Goal: Information Seeking & Learning: Learn about a topic

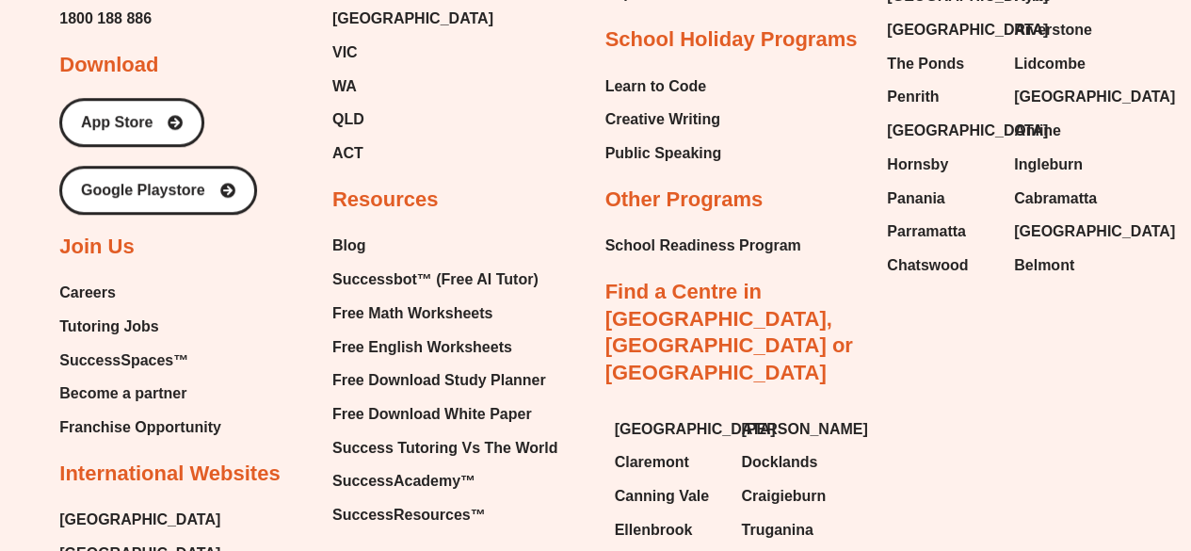
scroll to position [7854, 0]
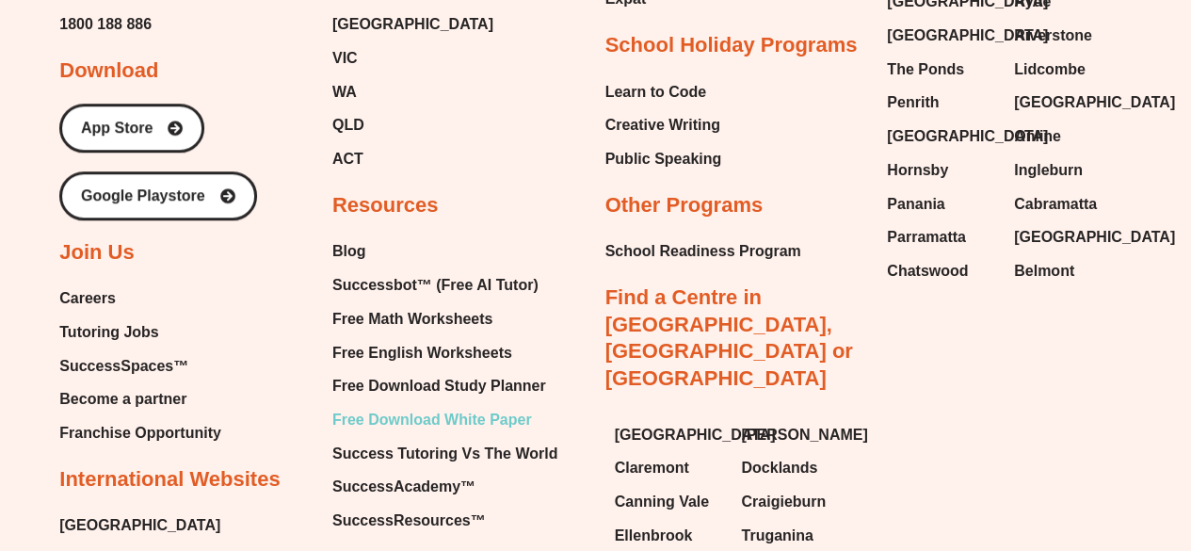
click at [407, 406] on span "Free Download White Paper" at bounding box center [432, 420] width 200 height 28
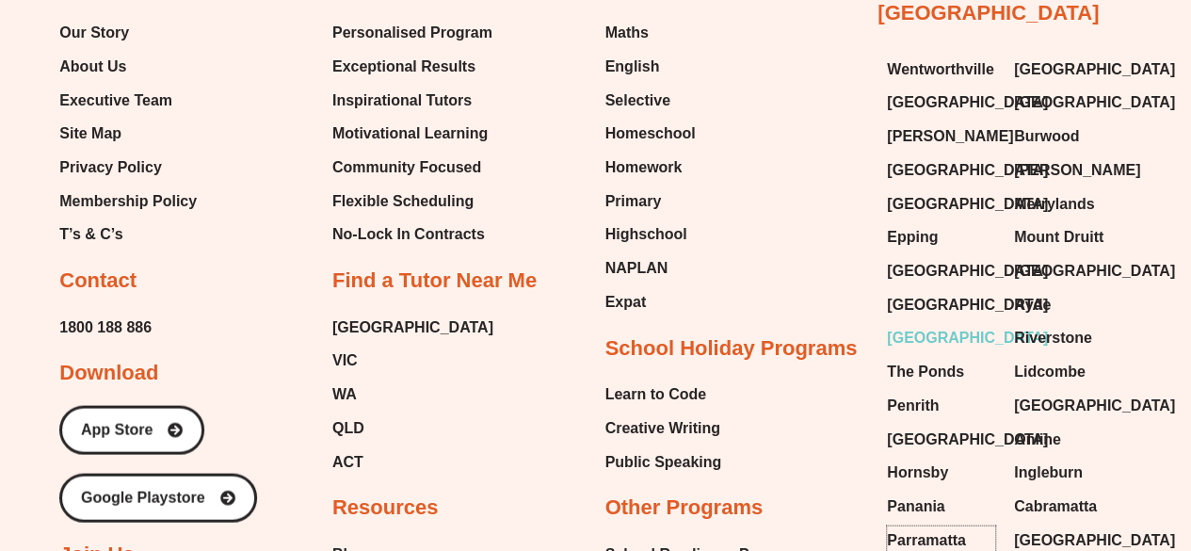
scroll to position [1787, 0]
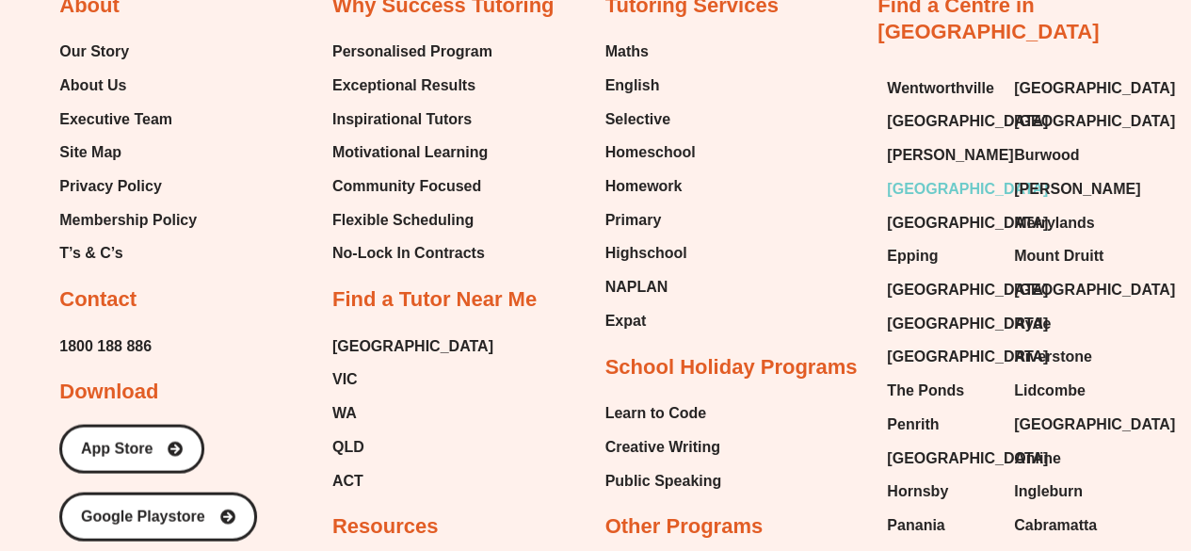
click at [941, 175] on span "[GEOGRAPHIC_DATA]" at bounding box center [967, 189] width 161 height 28
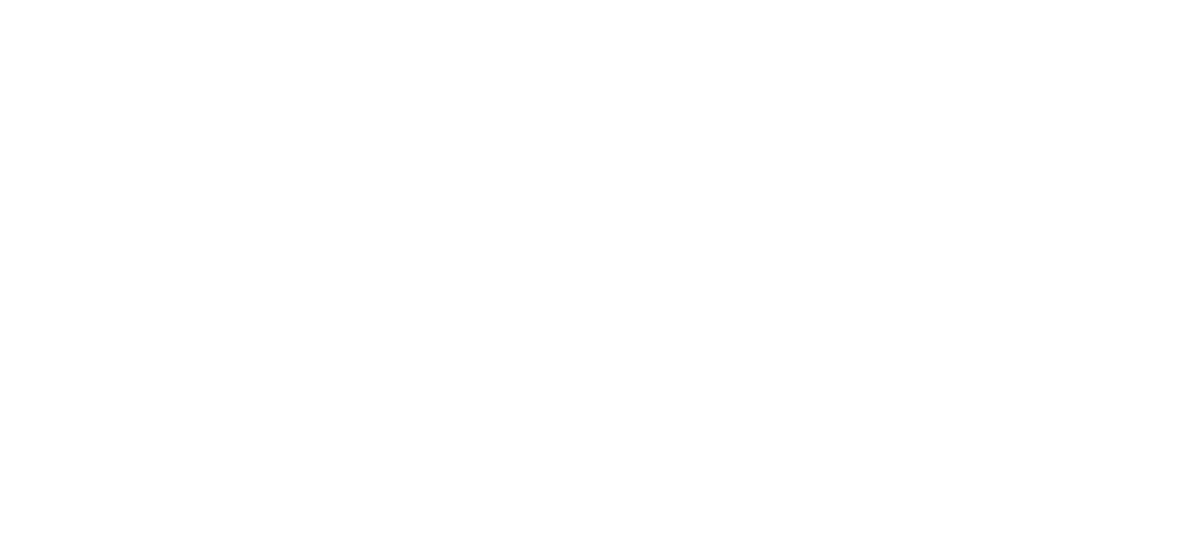
scroll to position [989, 0]
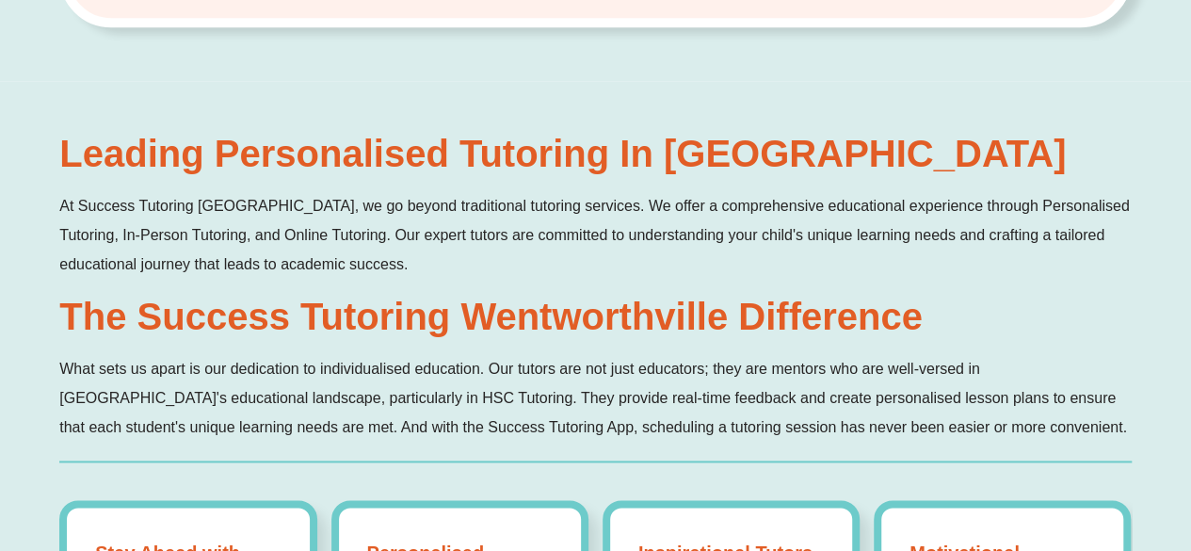
scroll to position [1025, 0]
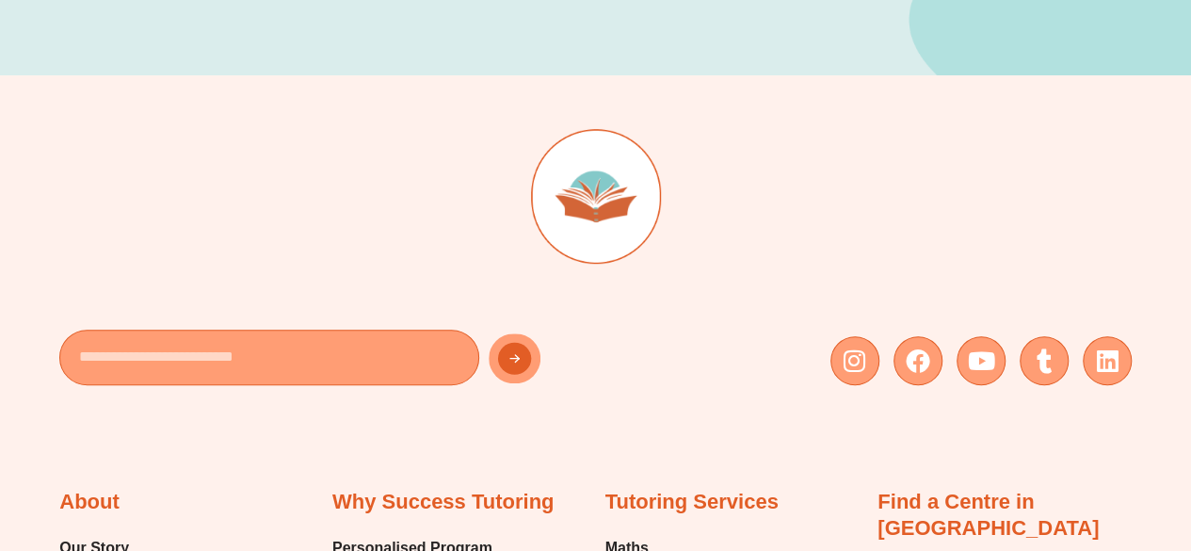
scroll to position [600, 0]
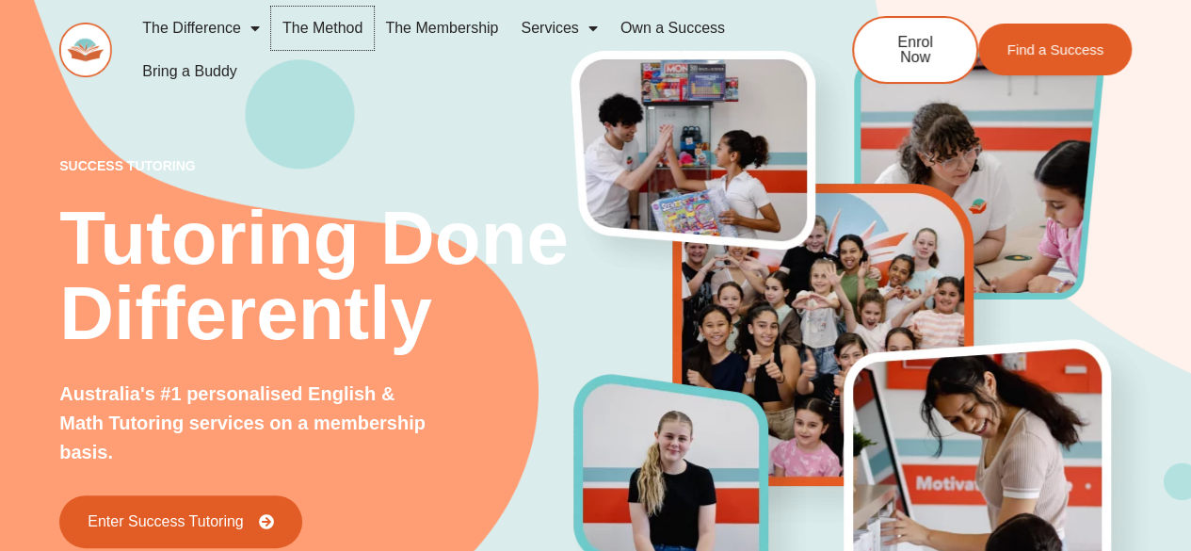
click at [338, 25] on link "The Method" at bounding box center [322, 28] width 103 height 43
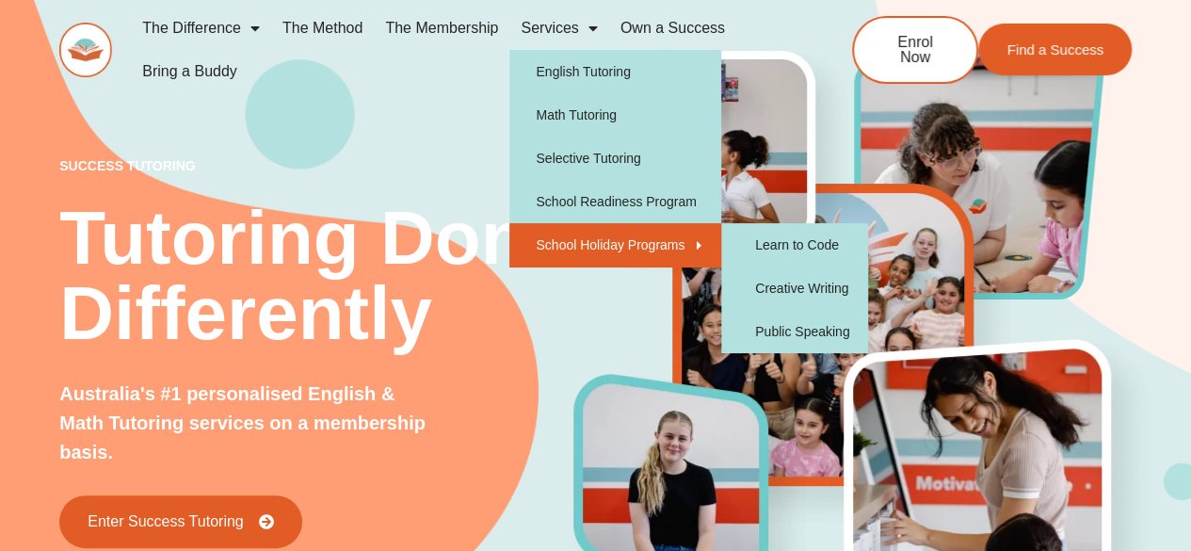
click at [587, 244] on link "School Holiday Programs" at bounding box center [615, 244] width 212 height 43
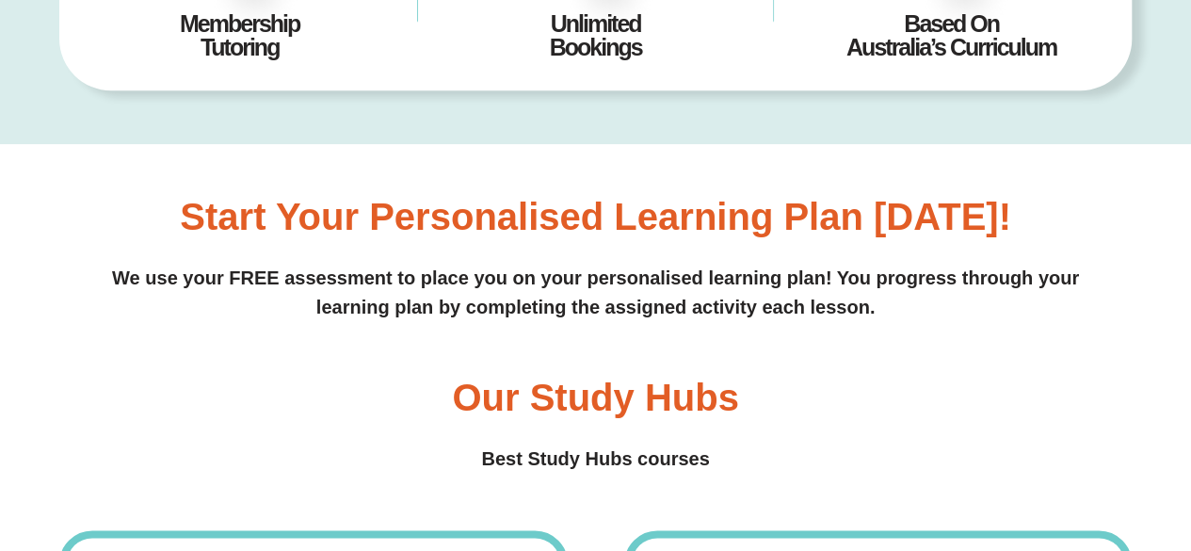
scroll to position [885, 0]
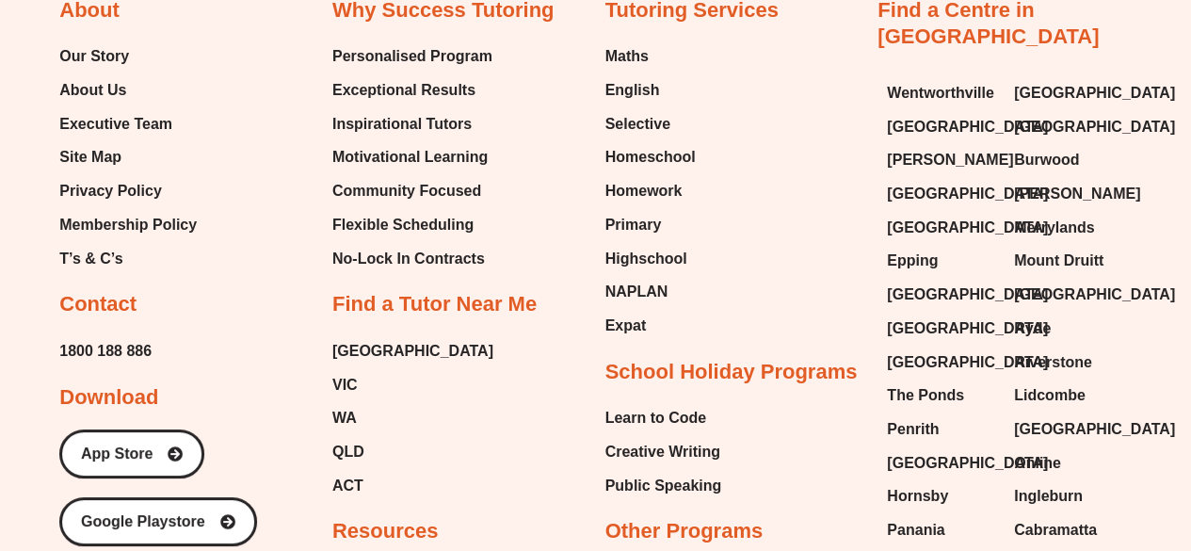
scroll to position [3469, 0]
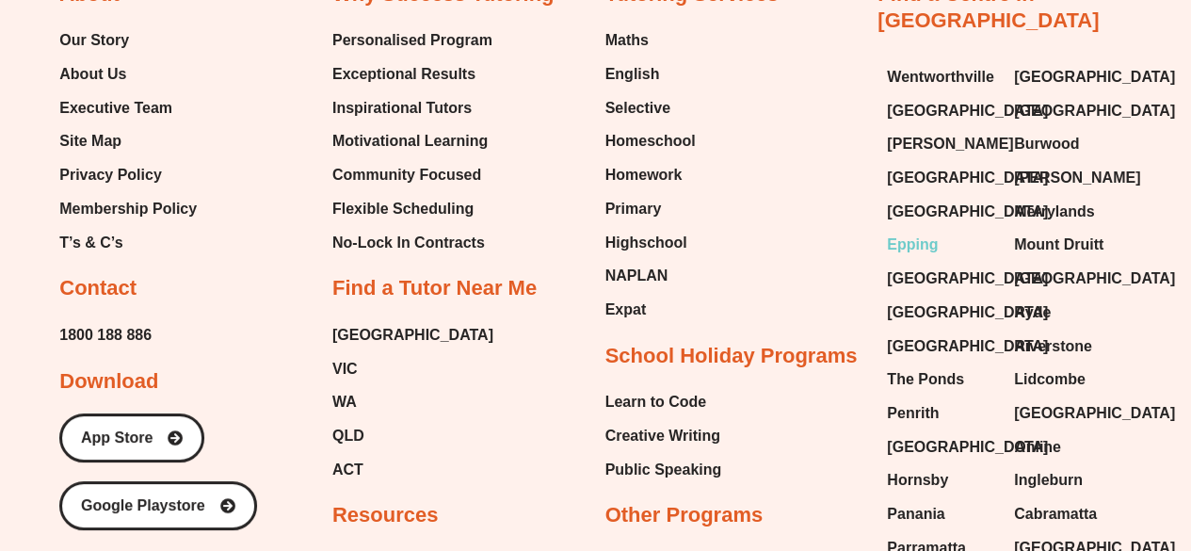
click at [916, 231] on span "Epping" at bounding box center [912, 245] width 51 height 28
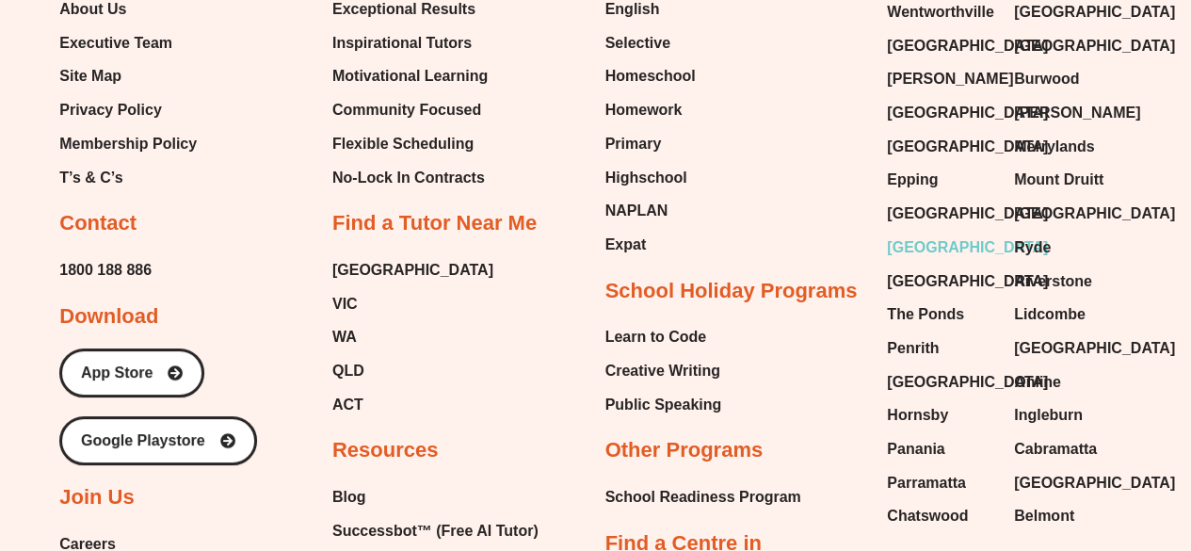
scroll to position [3536, 0]
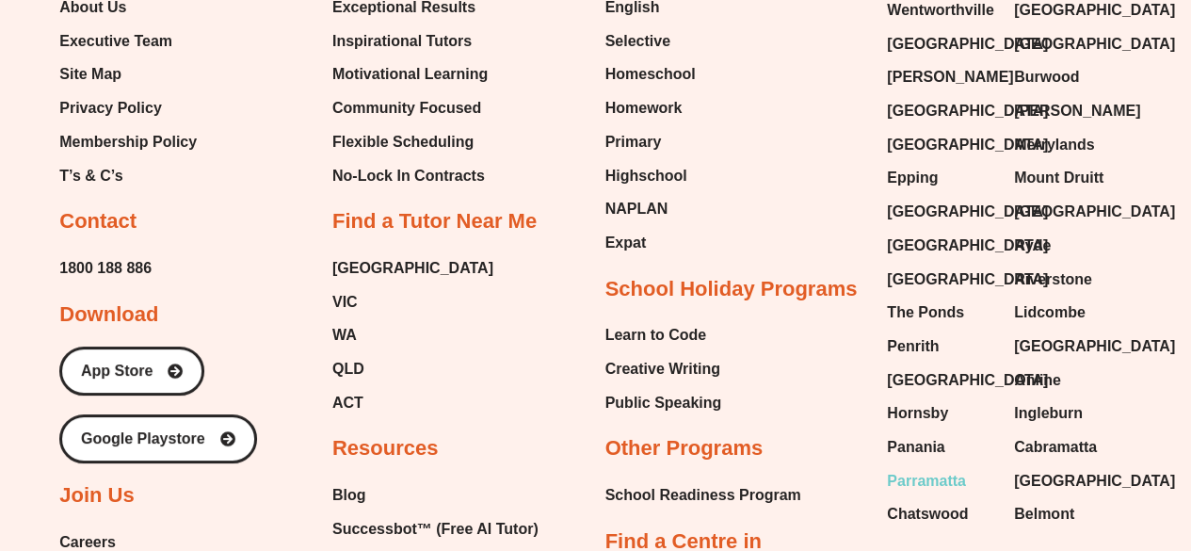
click at [924, 467] on span "Parramatta" at bounding box center [926, 481] width 79 height 28
